Goal: Use online tool/utility: Utilize a website feature to perform a specific function

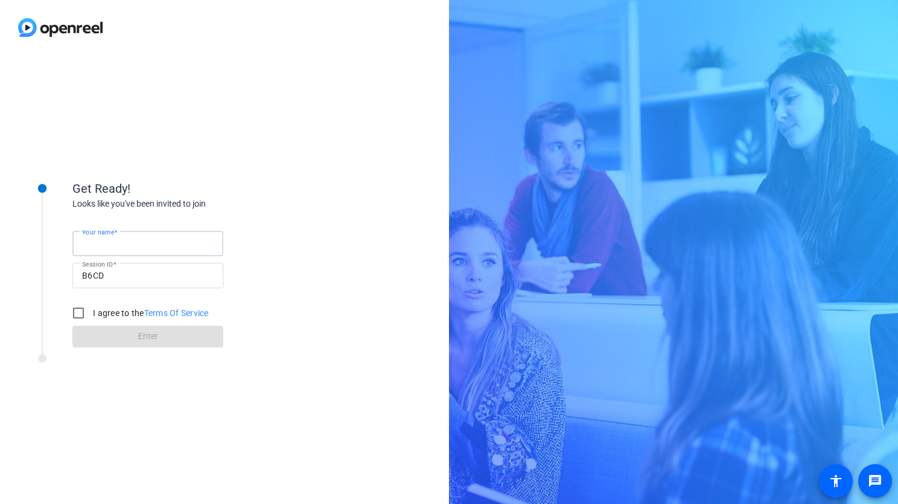
click at [167, 243] on input "Your name" at bounding box center [148, 243] width 132 height 14
type input "[PERSON_NAME]"
click at [75, 318] on input "I agree to the Terms Of Service" at bounding box center [78, 313] width 24 height 24
checkbox input "true"
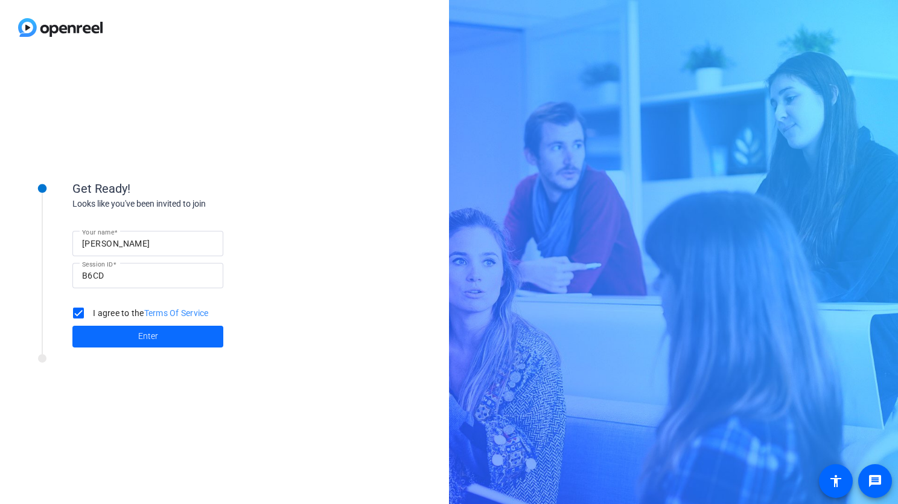
click at [119, 337] on span at bounding box center [147, 336] width 151 height 29
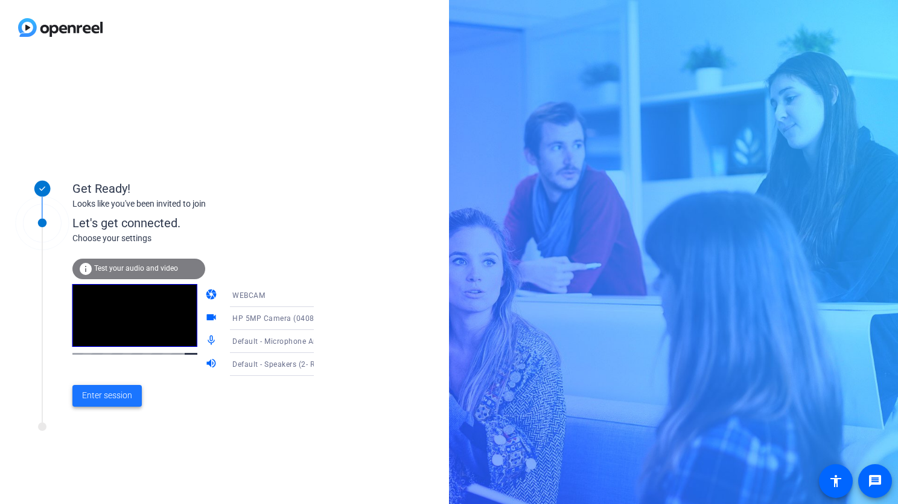
click at [109, 399] on span "Enter session" at bounding box center [107, 395] width 50 height 13
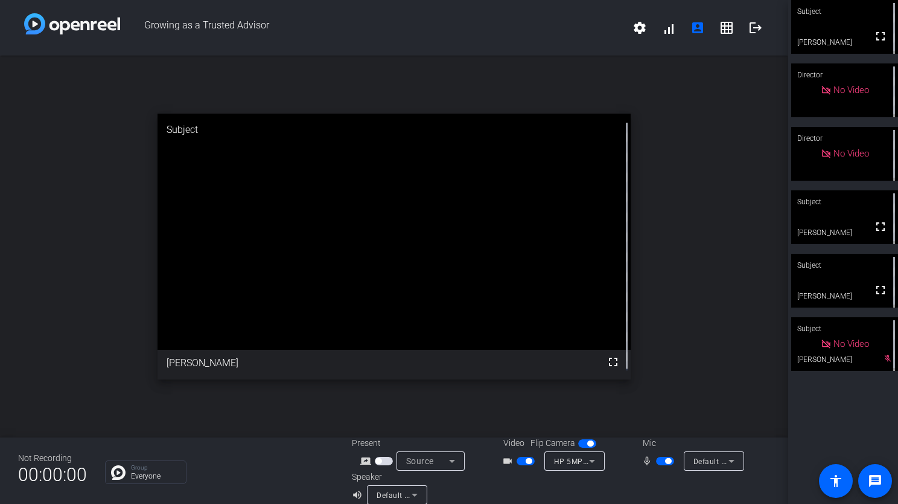
click at [839, 24] on video at bounding box center [845, 27] width 107 height 54
click at [847, 33] on video at bounding box center [845, 27] width 106 height 53
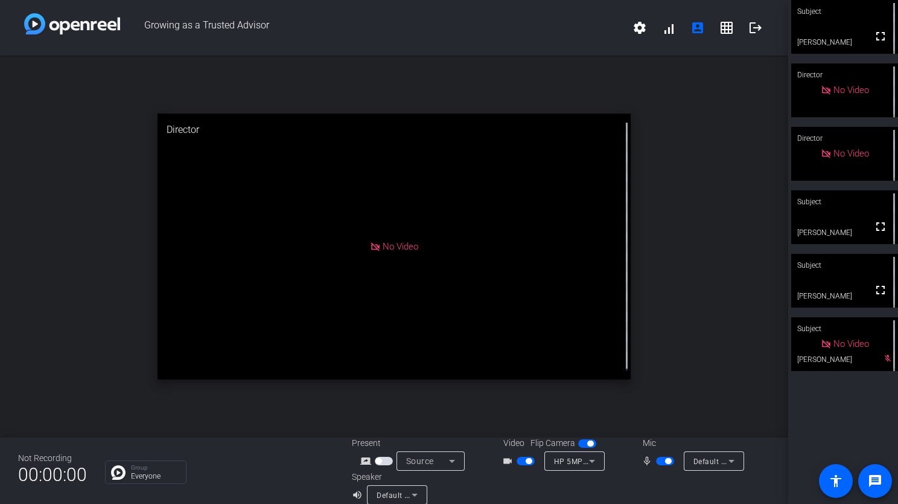
click at [519, 461] on span "button" at bounding box center [526, 460] width 18 height 8
click at [656, 463] on span "button" at bounding box center [665, 460] width 18 height 8
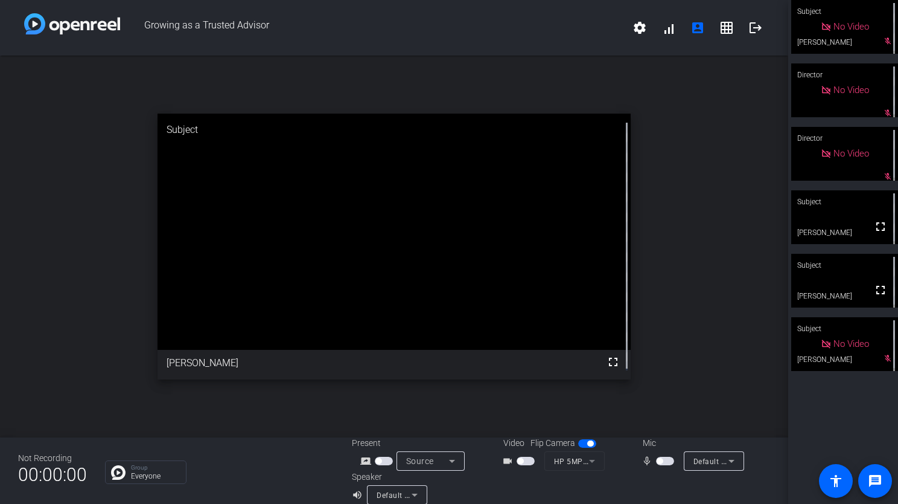
click at [657, 460] on span "button" at bounding box center [660, 461] width 6 height 6
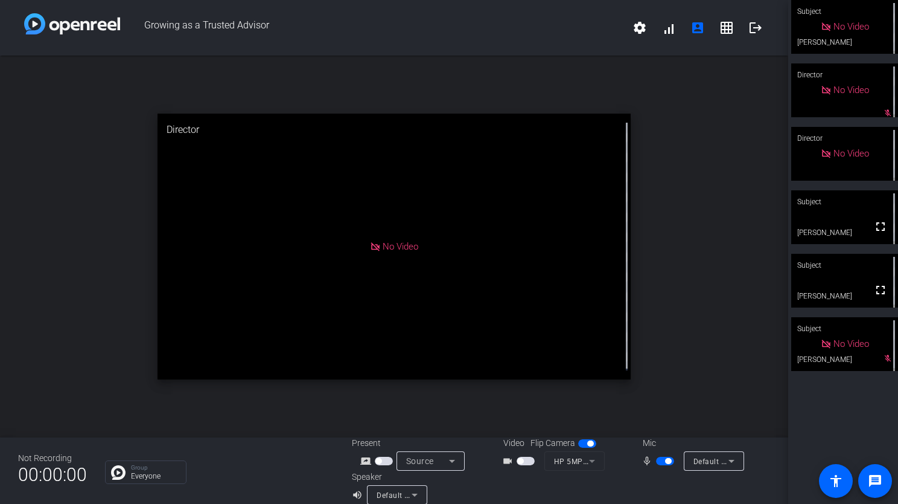
click at [647, 451] on div "mic_none Default - Microphone Array (2- Intel® Smart Sound Technology for Digit…" at bounding box center [691, 460] width 121 height 19
click at [653, 467] on div "mic_none" at bounding box center [663, 460] width 42 height 14
click at [656, 463] on span "button" at bounding box center [665, 460] width 18 height 8
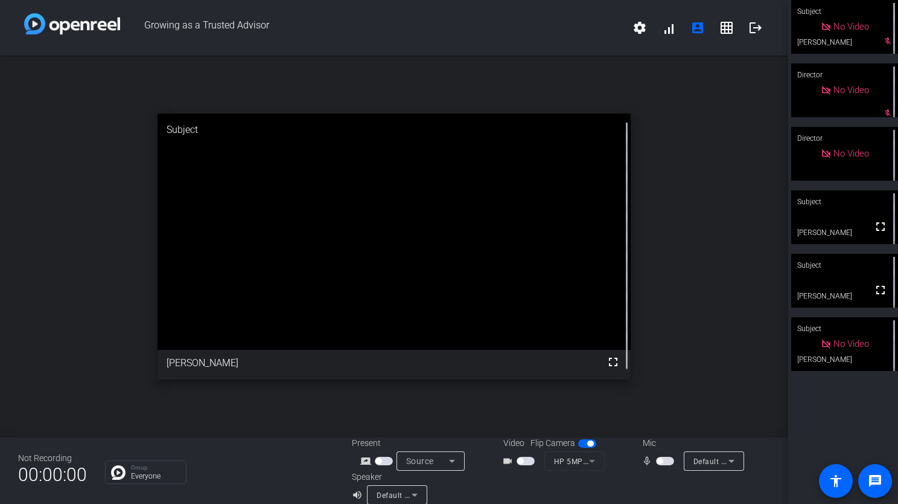
click at [662, 463] on span "button" at bounding box center [665, 460] width 18 height 8
click at [527, 463] on span "button" at bounding box center [526, 460] width 18 height 8
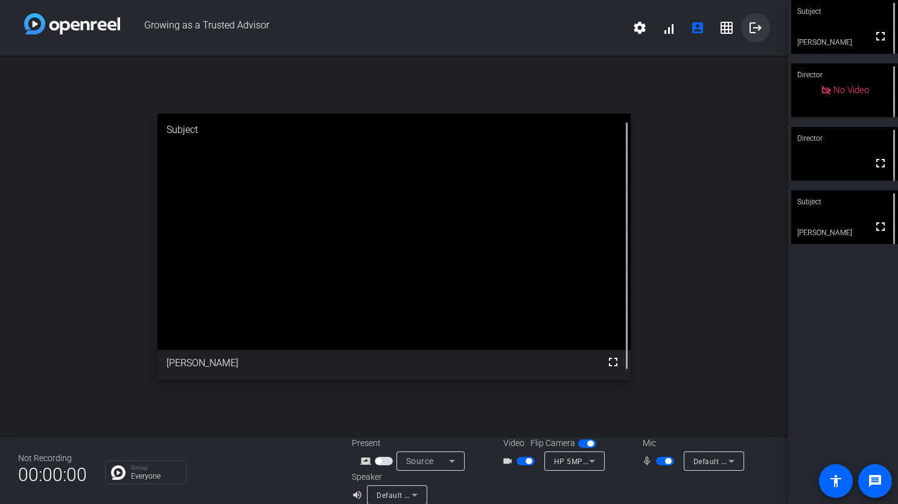
click at [749, 30] on mat-icon "logout" at bounding box center [756, 28] width 14 height 14
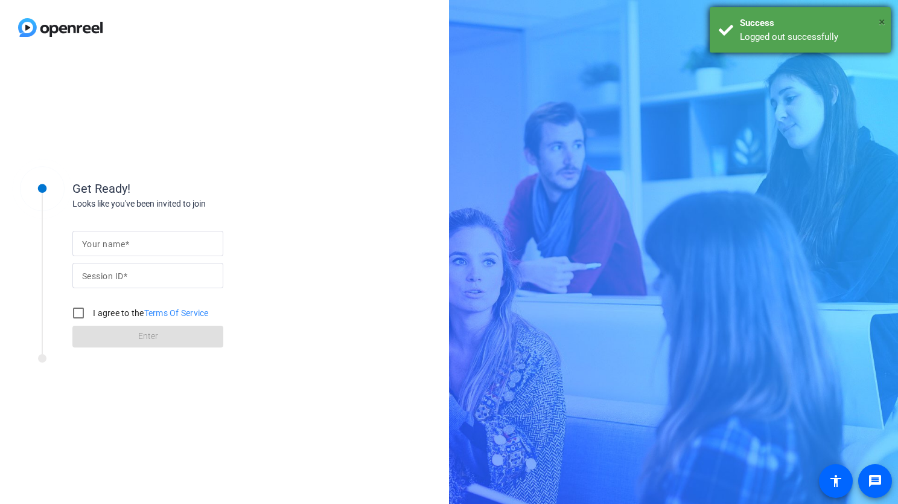
click at [882, 21] on span "×" at bounding box center [882, 21] width 7 height 14
